Goal: Task Accomplishment & Management: Manage account settings

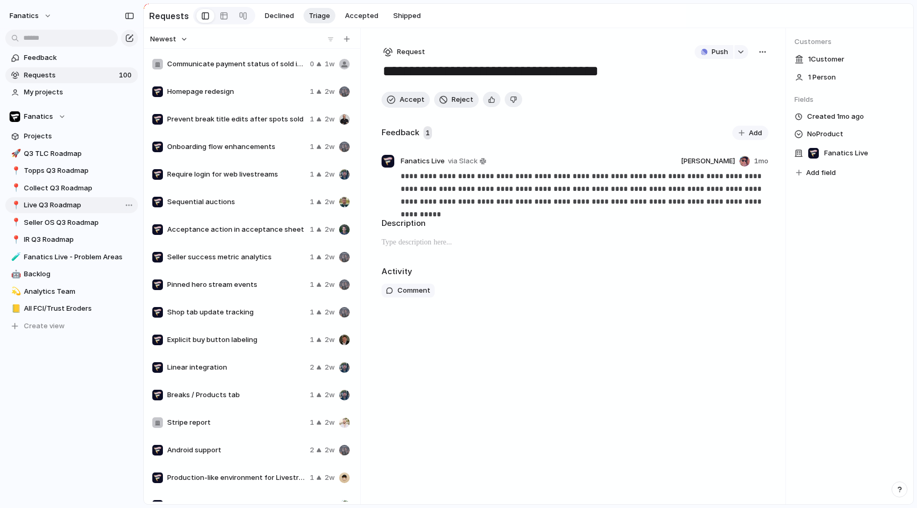
click at [69, 207] on span "Live Q3 Roadmap" at bounding box center [79, 205] width 110 height 11
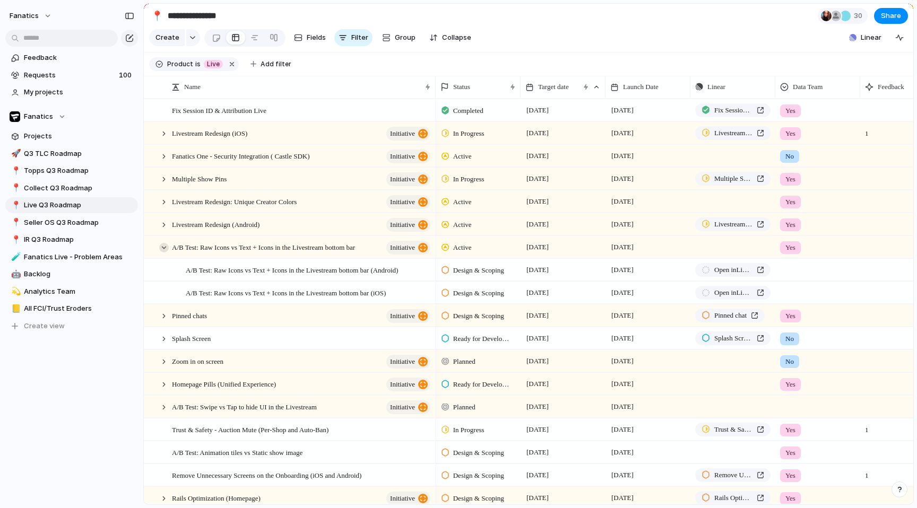
click at [161, 249] on div at bounding box center [164, 248] width 10 height 10
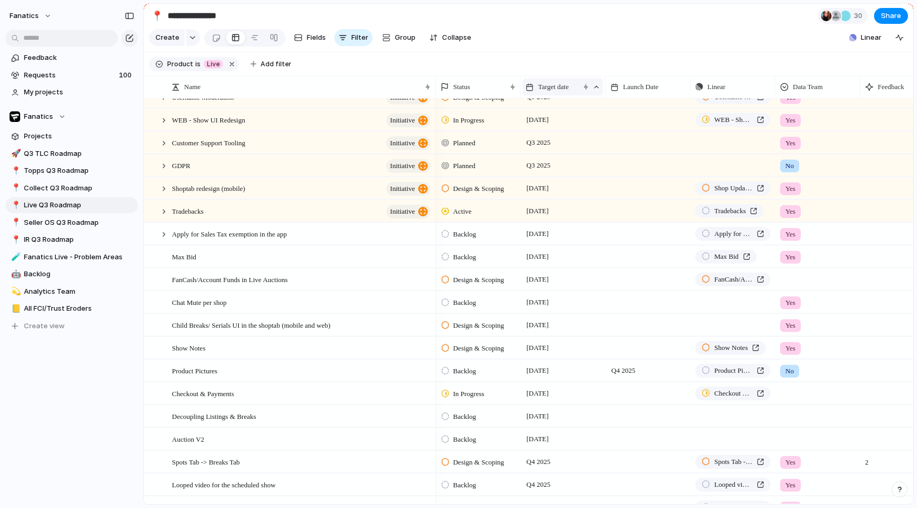
click at [557, 89] on span "Target date" at bounding box center [553, 87] width 31 height 11
click at [561, 110] on span "Modify" at bounding box center [554, 111] width 23 height 11
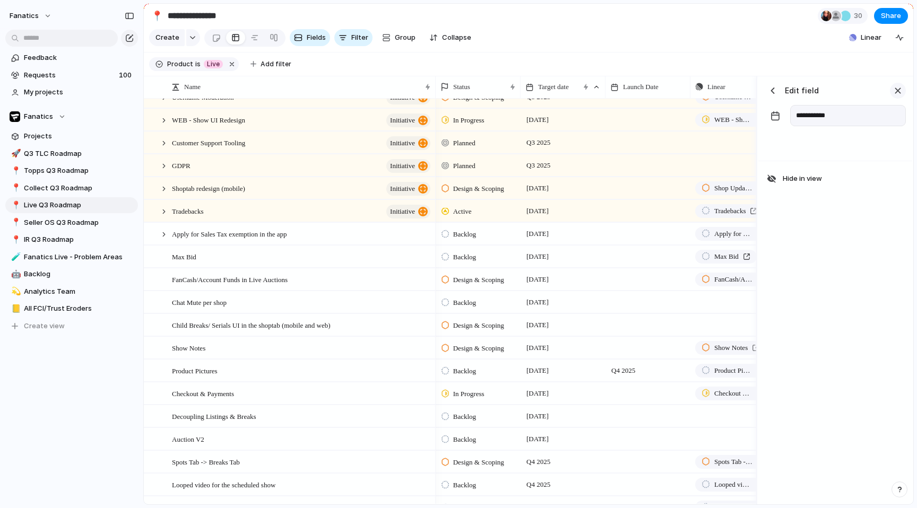
click at [897, 93] on div "button" at bounding box center [898, 91] width 12 height 12
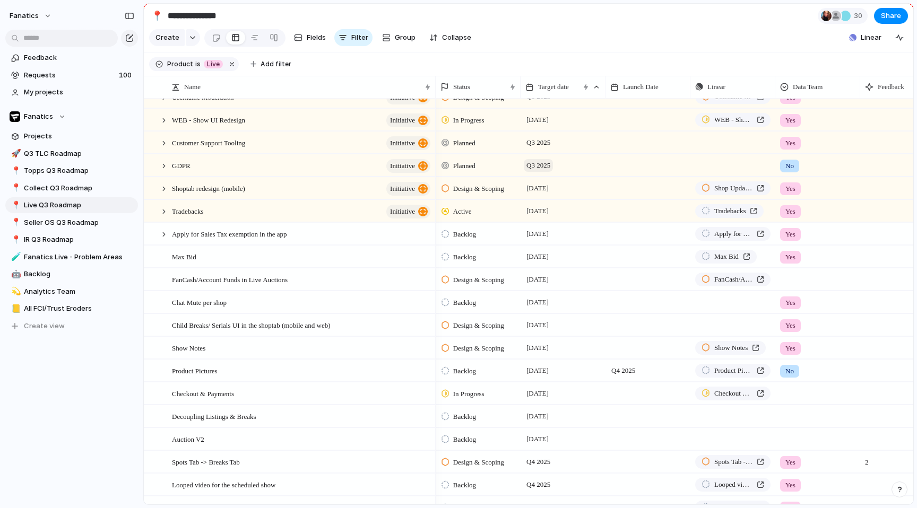
click at [553, 162] on span "Q3 2025" at bounding box center [538, 165] width 29 height 13
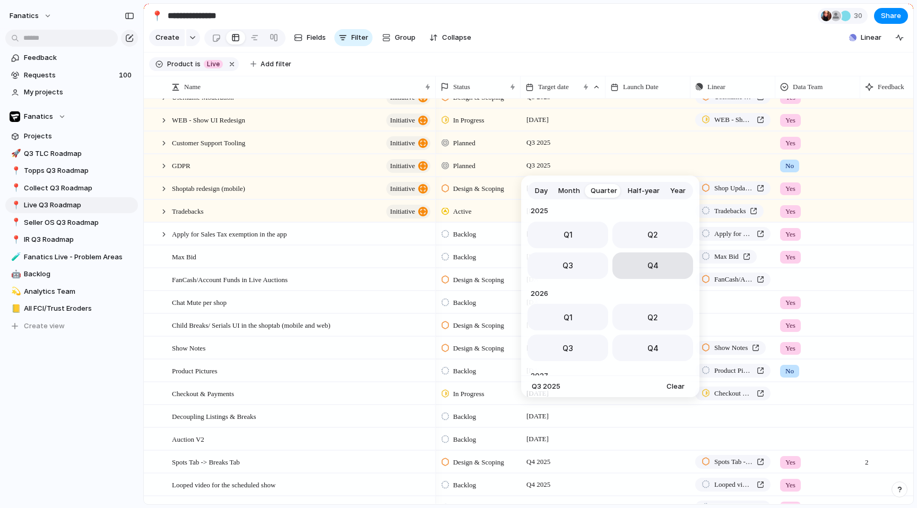
click at [632, 265] on button "Q4" at bounding box center [652, 266] width 81 height 27
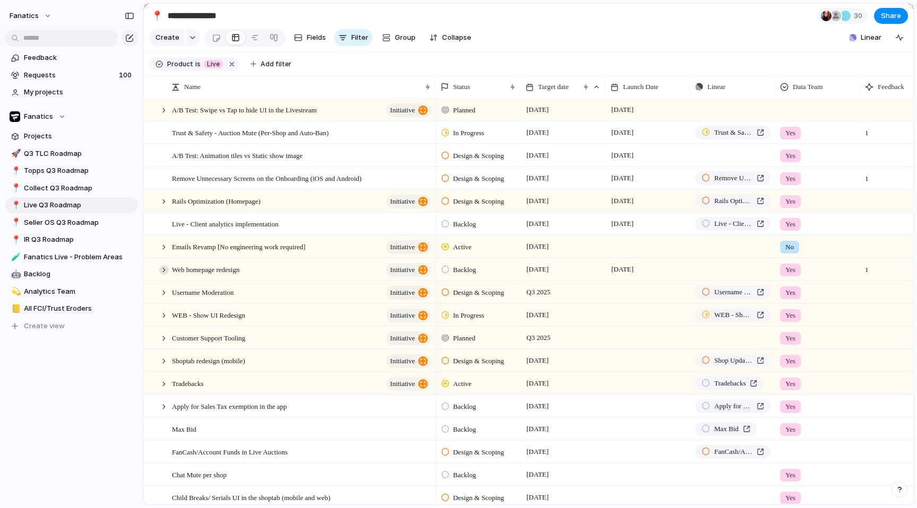
click at [162, 268] on div at bounding box center [164, 270] width 10 height 10
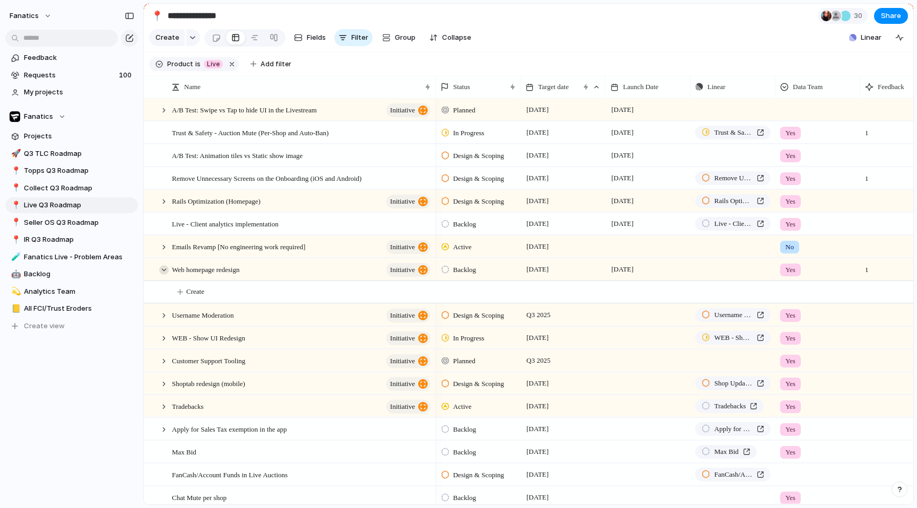
click at [163, 268] on div at bounding box center [164, 270] width 10 height 10
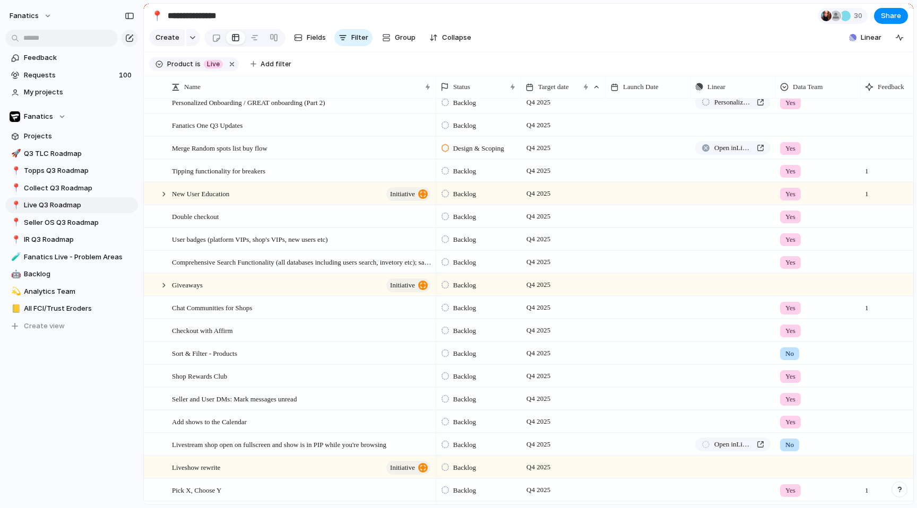
scroll to position [738, 0]
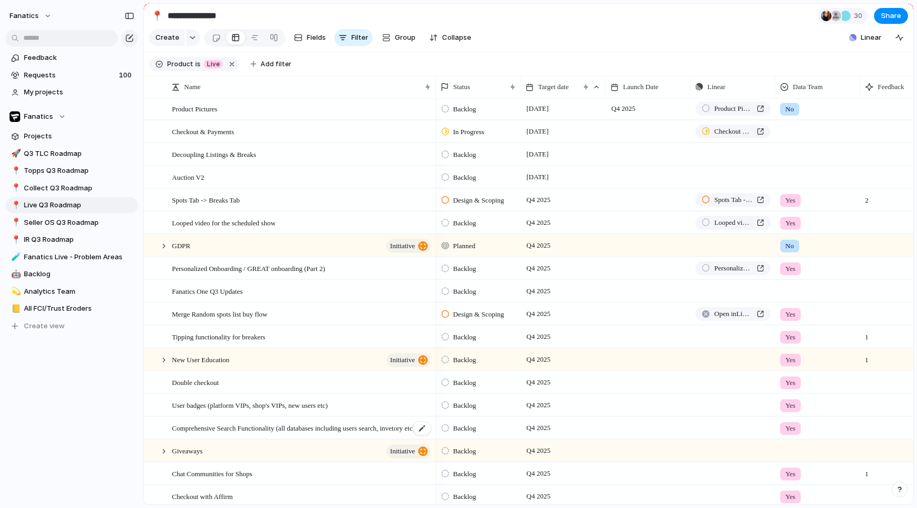
click at [203, 427] on span "Comprehensive Search Functionality (all databases including users search, invet…" at bounding box center [302, 428] width 260 height 12
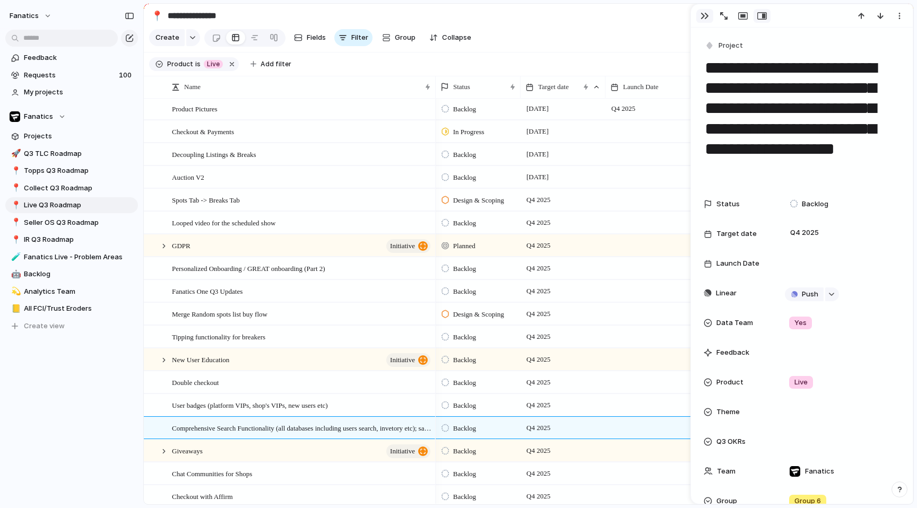
click at [706, 13] on div "button" at bounding box center [704, 16] width 8 height 8
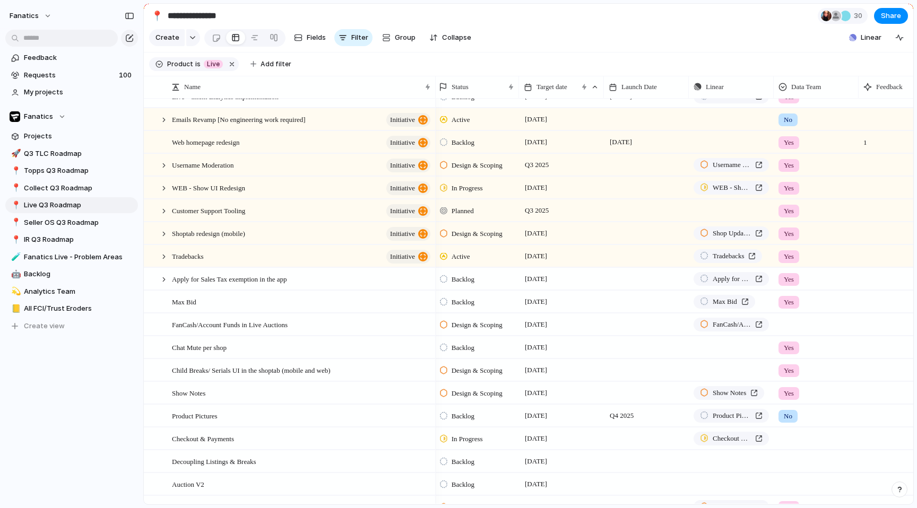
scroll to position [415, 0]
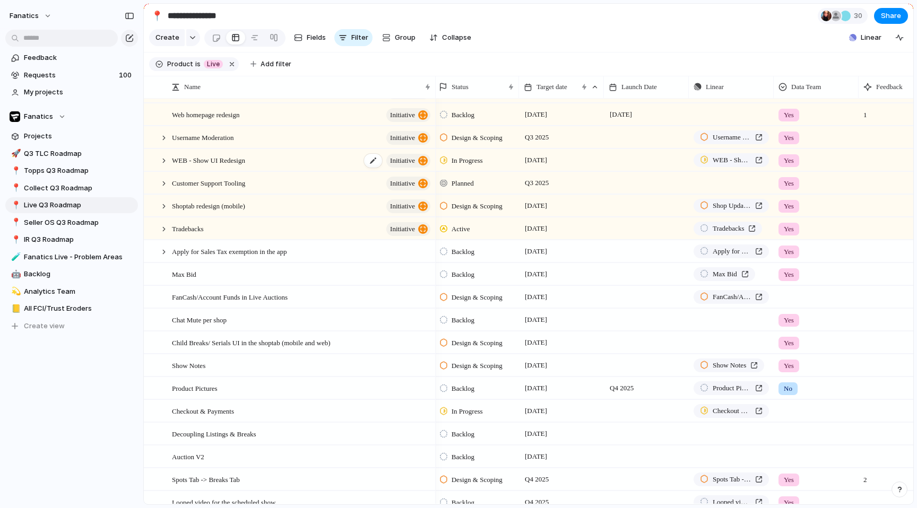
click at [239, 159] on span "WEB - Show UI Redesign" at bounding box center [208, 160] width 73 height 12
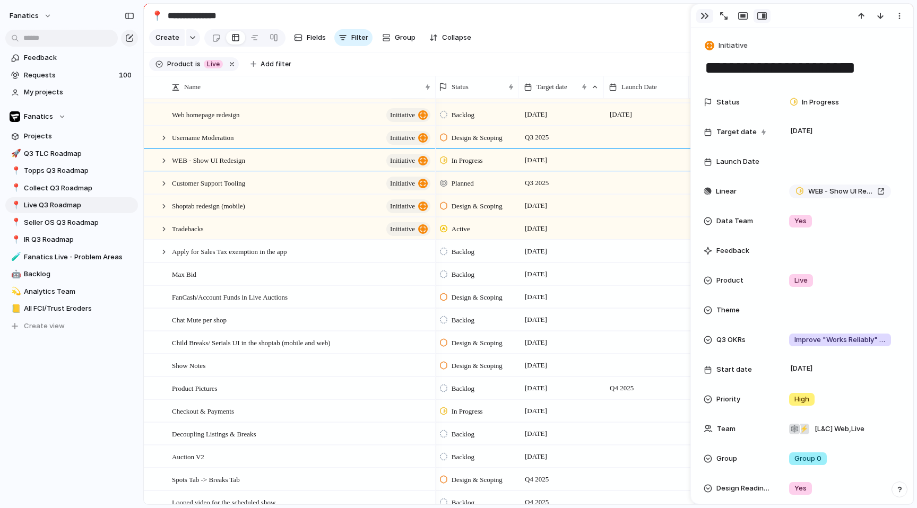
click at [705, 13] on div "button" at bounding box center [704, 16] width 8 height 8
